Goal: Transaction & Acquisition: Purchase product/service

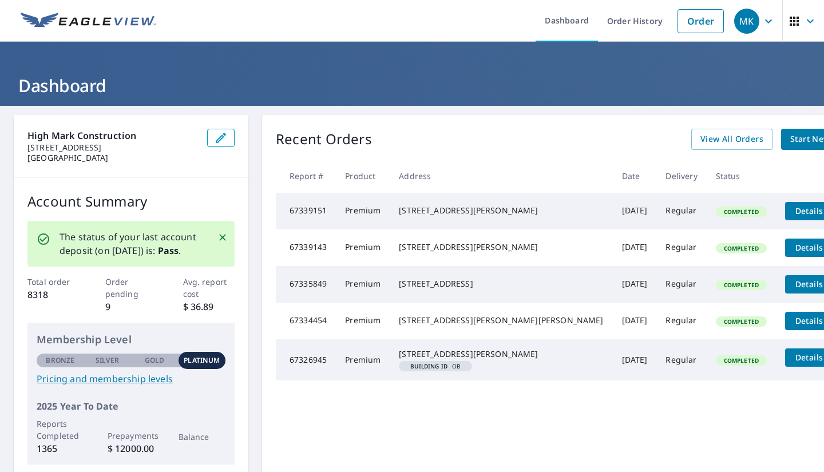
click at [790, 136] on span "Start New Order" at bounding box center [823, 139] width 66 height 14
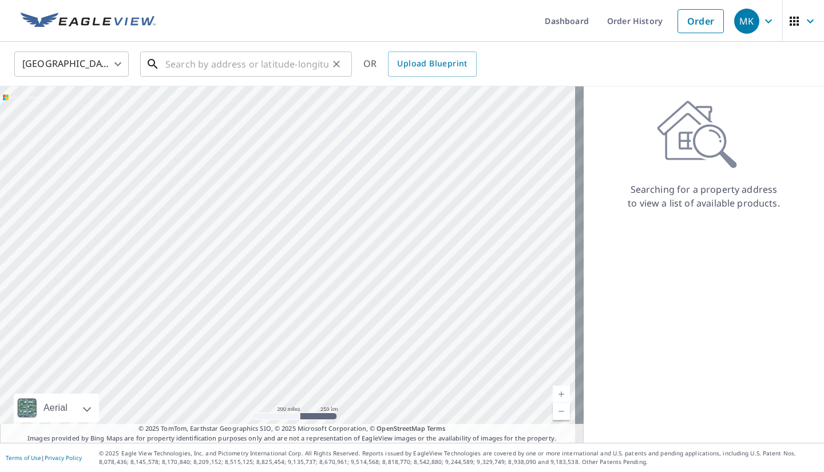
click at [232, 63] on input "text" at bounding box center [246, 64] width 163 height 32
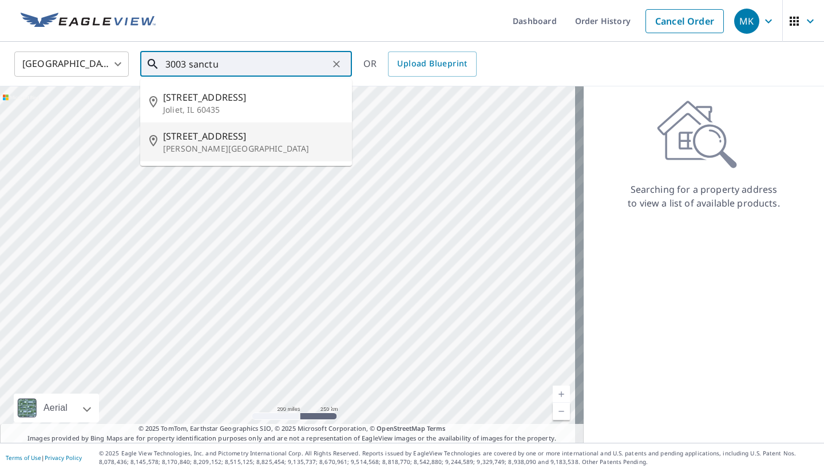
click at [208, 138] on span "[STREET_ADDRESS]" at bounding box center [253, 136] width 180 height 14
type input "[STREET_ADDRESS][PERSON_NAME]"
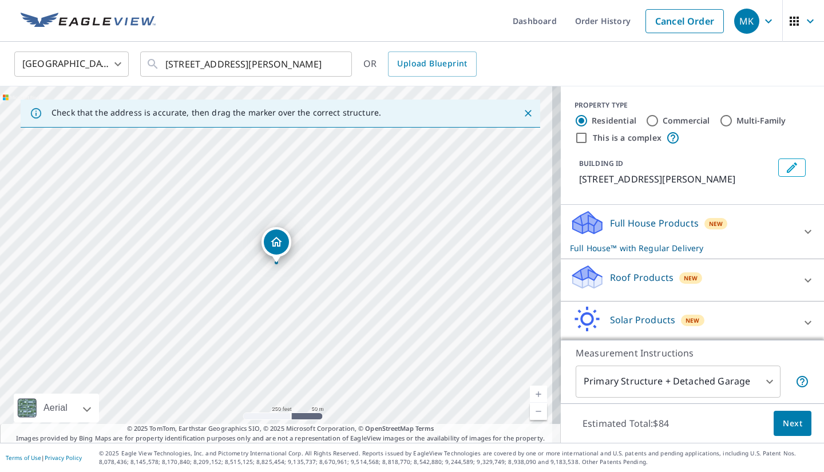
click at [640, 281] on p "Roof Products" at bounding box center [641, 278] width 63 height 14
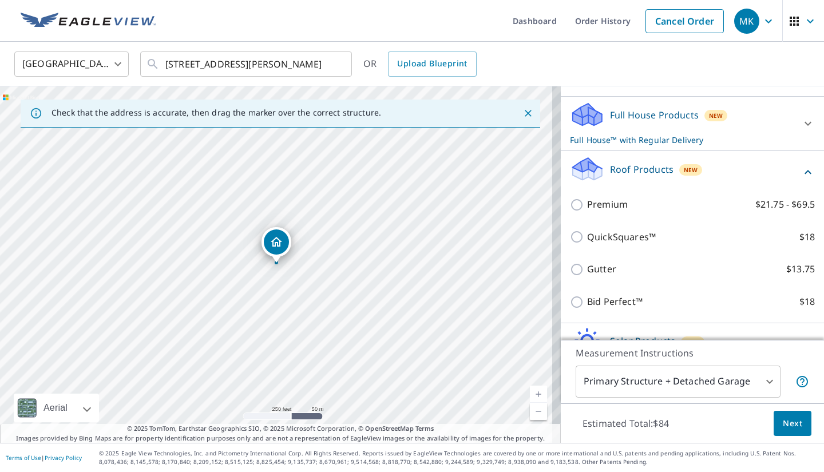
scroll to position [110, 0]
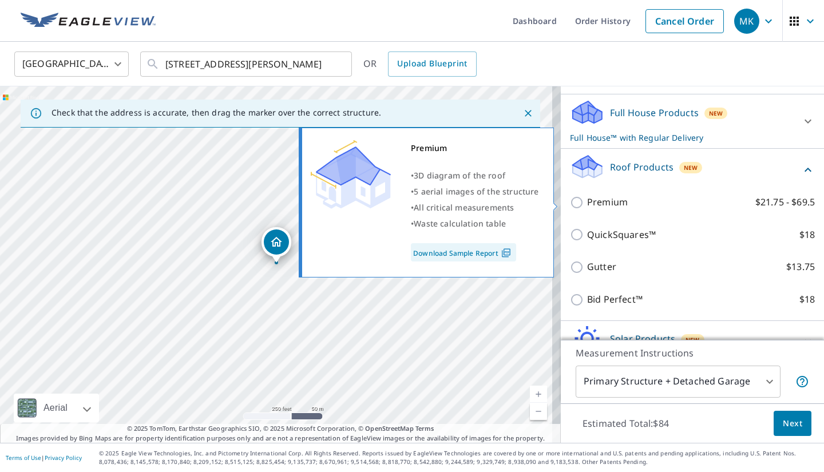
click at [570, 202] on input "Premium $21.75 - $69.5" at bounding box center [578, 203] width 17 height 14
checkbox input "true"
checkbox input "false"
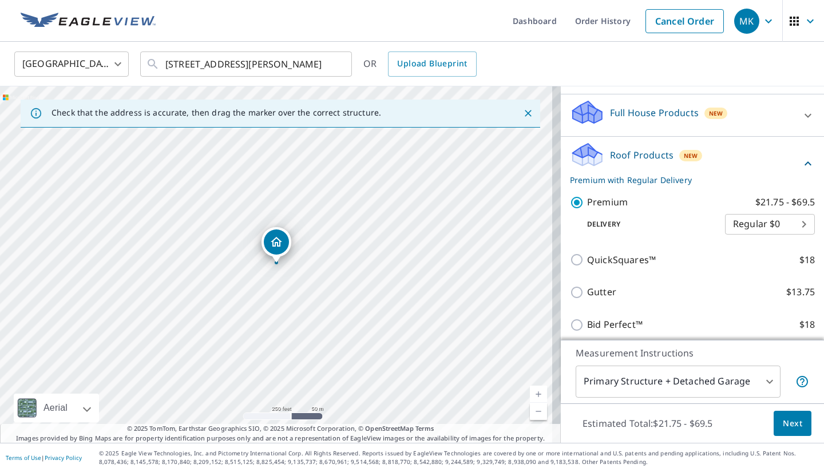
click at [785, 427] on span "Next" at bounding box center [792, 423] width 19 height 14
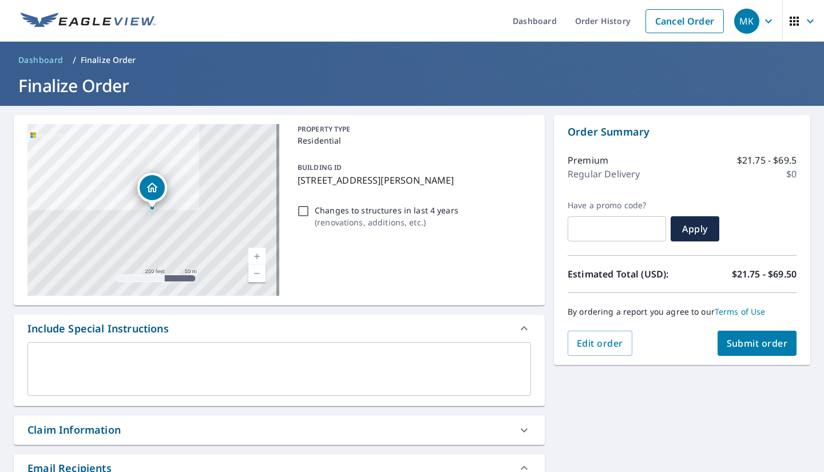
click at [758, 344] on span "Submit order" at bounding box center [756, 343] width 61 height 13
checkbox input "true"
